Goal: Task Accomplishment & Management: Manage account settings

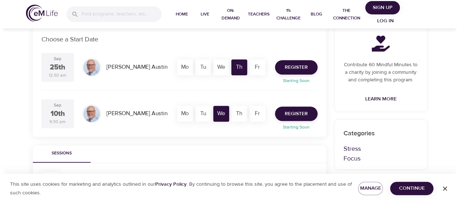
scroll to position [144, 0]
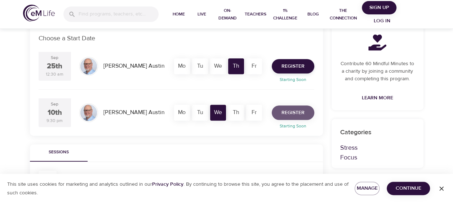
click at [297, 113] on span "Register" at bounding box center [293, 113] width 23 height 9
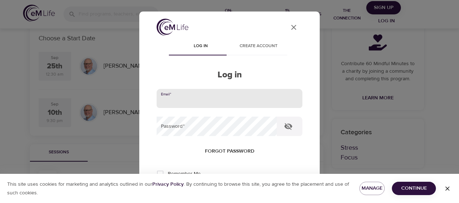
click at [235, 97] on input "email" at bounding box center [230, 98] width 146 height 19
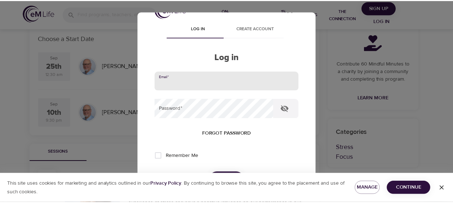
scroll to position [12, 0]
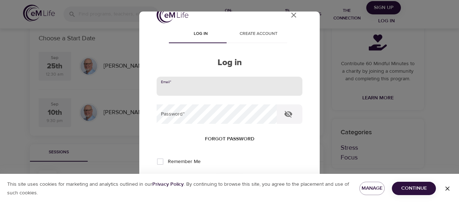
click at [221, 140] on span "Forgot password" at bounding box center [229, 139] width 49 height 9
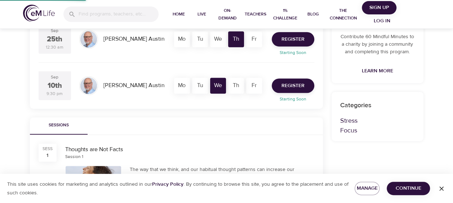
scroll to position [24, 0]
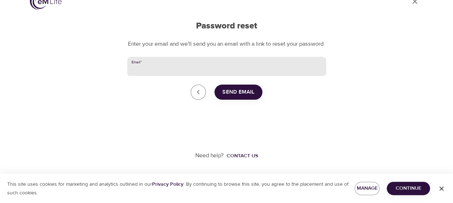
click at [176, 70] on input "Email   *" at bounding box center [226, 66] width 199 height 19
type input "[EMAIL_ADDRESS][DOMAIN_NAME]"
click at [232, 89] on span "Send Email" at bounding box center [239, 92] width 32 height 9
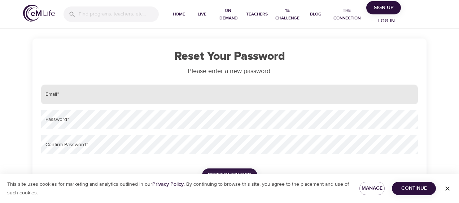
click at [174, 94] on input "email" at bounding box center [229, 94] width 377 height 19
type input "[EMAIL_ADDRESS][DOMAIN_NAME]"
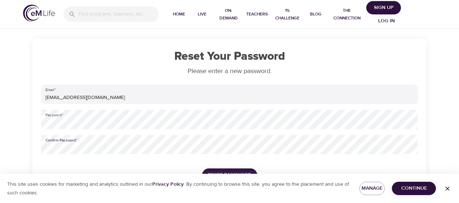
click at [225, 171] on span "Reset Password" at bounding box center [230, 175] width 44 height 9
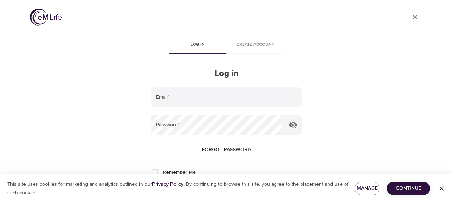
click at [443, 190] on icon "button" at bounding box center [442, 189] width 4 height 4
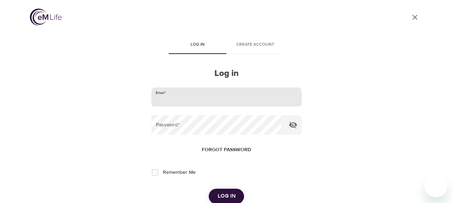
click at [162, 101] on input "email" at bounding box center [226, 97] width 150 height 19
type input "[EMAIL_ADDRESS][DOMAIN_NAME]"
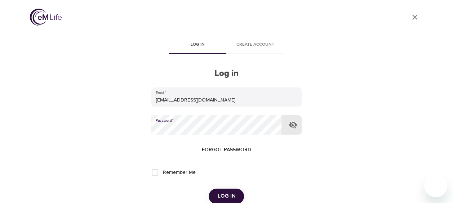
click at [156, 175] on input "Remember Me" at bounding box center [155, 172] width 15 height 15
checkbox input "true"
click at [224, 191] on button "Log in" at bounding box center [226, 196] width 35 height 15
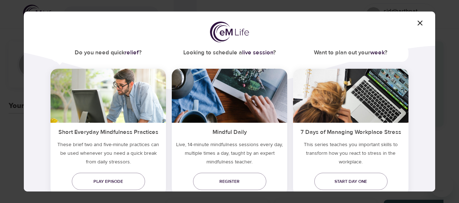
scroll to position [72, 0]
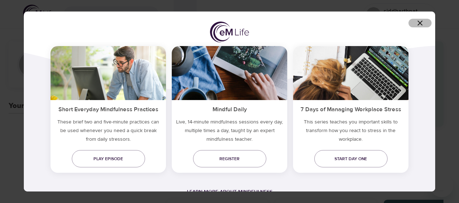
click at [420, 26] on icon "button" at bounding box center [419, 23] width 9 height 9
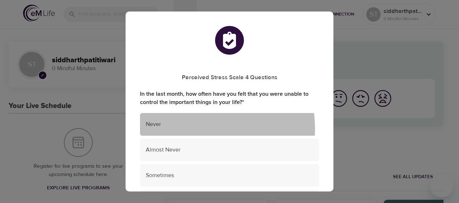
click at [189, 129] on div "Never" at bounding box center [229, 124] width 179 height 23
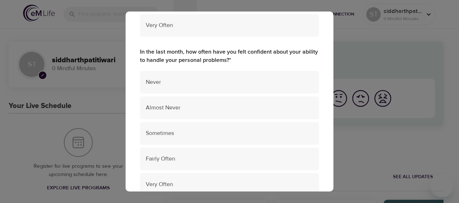
scroll to position [203, 0]
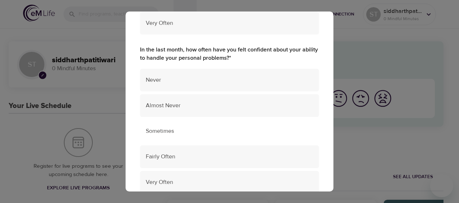
click at [223, 134] on span "Sometimes" at bounding box center [229, 131] width 167 height 8
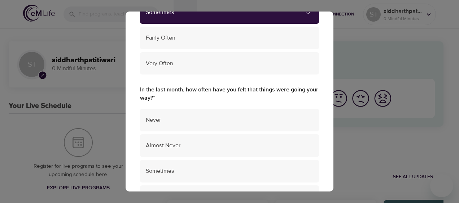
scroll to position [330, 0]
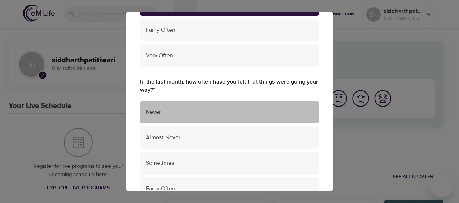
click at [238, 113] on span "Never" at bounding box center [229, 112] width 167 height 8
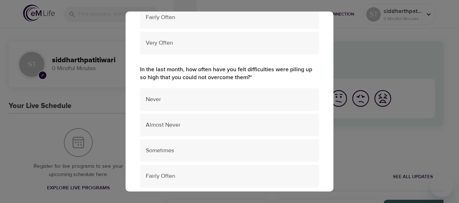
scroll to position [503, 0]
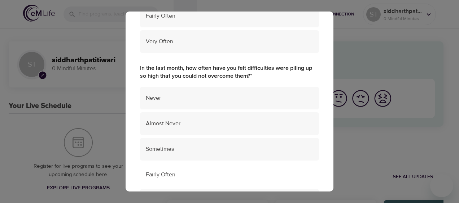
click at [220, 172] on span "Fairly Often" at bounding box center [229, 175] width 167 height 8
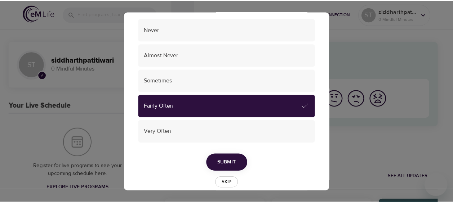
scroll to position [583, 0]
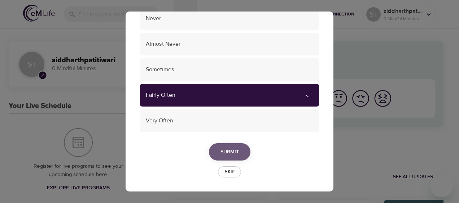
click at [225, 153] on span "Submit" at bounding box center [229, 152] width 18 height 9
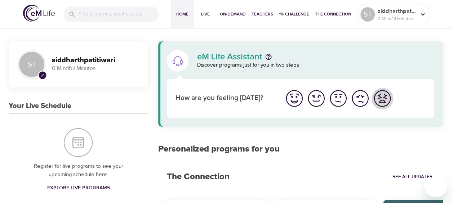
click at [380, 102] on img "I'm feeling worst" at bounding box center [383, 99] width 20 height 20
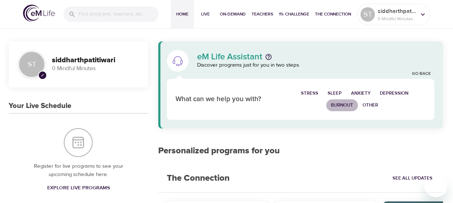
click at [345, 103] on span "Burnout" at bounding box center [342, 105] width 22 height 8
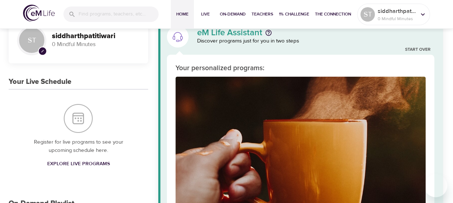
scroll to position [0, 0]
